Goal: Task Accomplishment & Management: Manage account settings

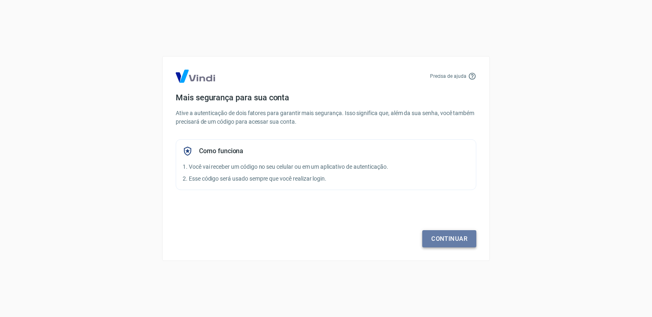
click at [448, 240] on link "Continuar" at bounding box center [449, 238] width 54 height 17
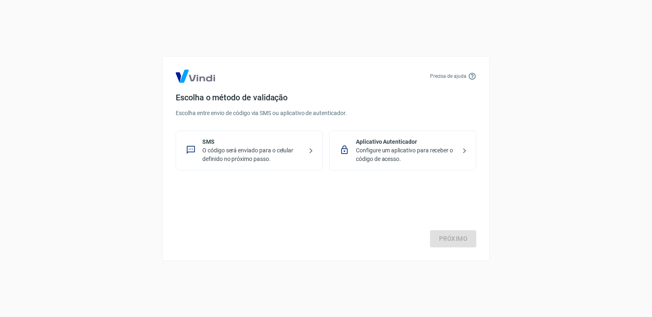
click at [271, 154] on p "O código será enviado para o celular definido no próximo passo." at bounding box center [252, 154] width 100 height 17
click at [460, 241] on link "Próximo" at bounding box center [453, 238] width 46 height 17
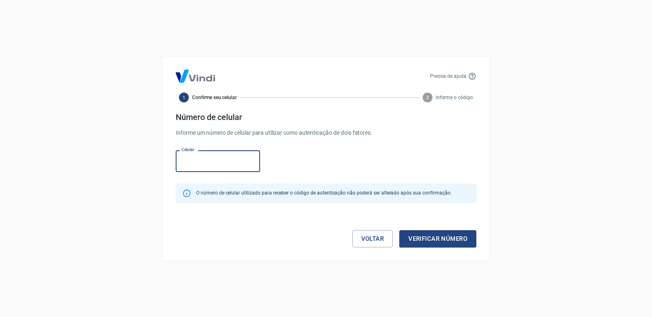
click at [222, 163] on input "Celular" at bounding box center [218, 161] width 84 height 22
type input "[PHONE_NUMBER]"
click at [449, 238] on button "Verificar número" at bounding box center [437, 238] width 77 height 17
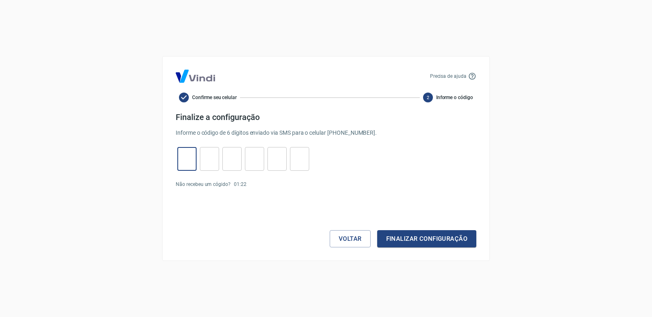
click at [188, 162] on input "tel" at bounding box center [186, 159] width 19 height 18
type input "9"
type input "8"
type input "6"
type input "4"
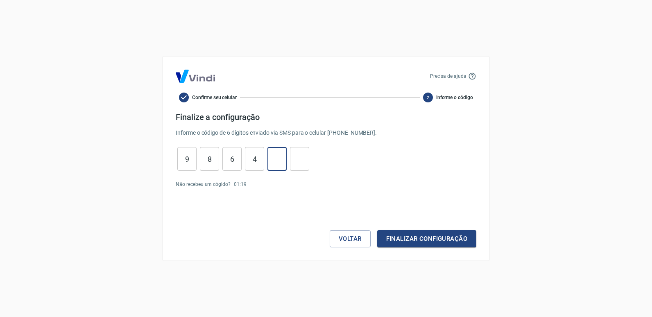
type input "8"
type input "0"
click at [444, 239] on button "Finalizar configuração" at bounding box center [426, 238] width 99 height 17
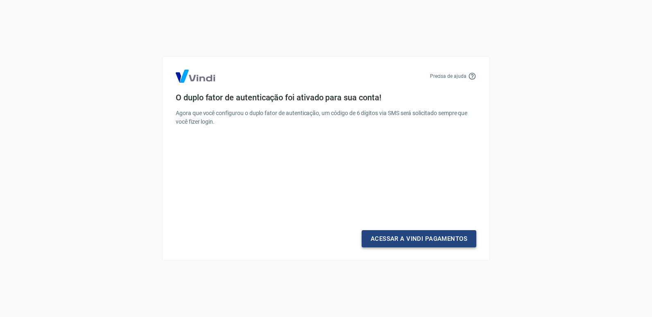
click at [420, 235] on link "Acessar a Vindi Pagamentos" at bounding box center [419, 238] width 115 height 17
